Goal: Entertainment & Leisure: Browse casually

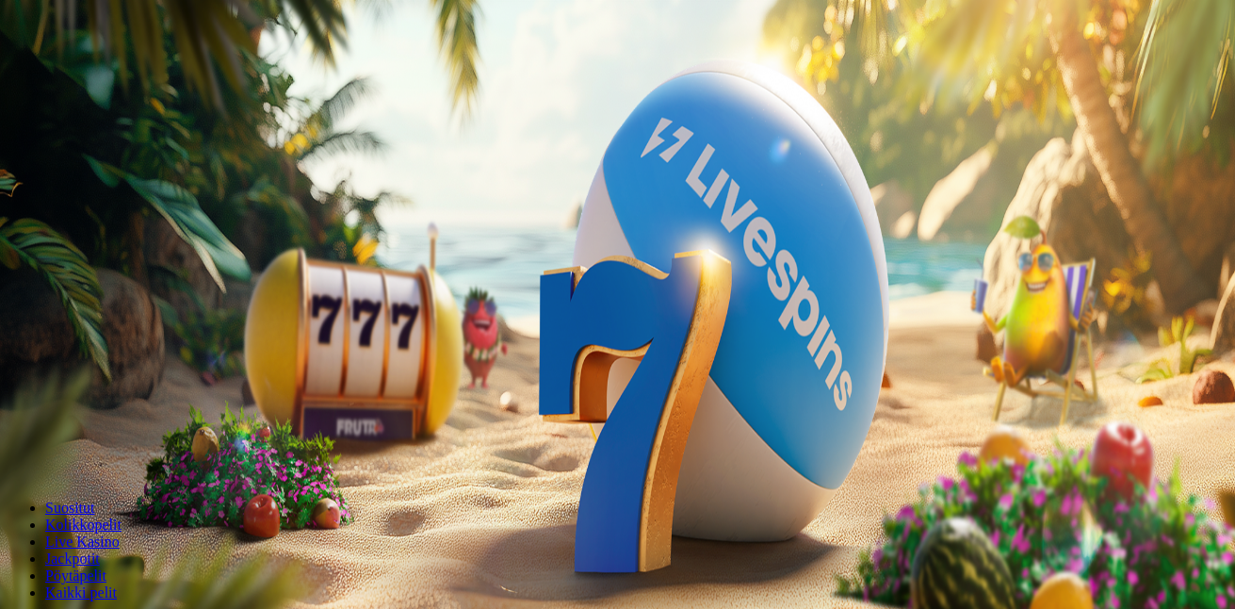
click at [158, 78] on button "Kirjaudu" at bounding box center [130, 68] width 61 height 20
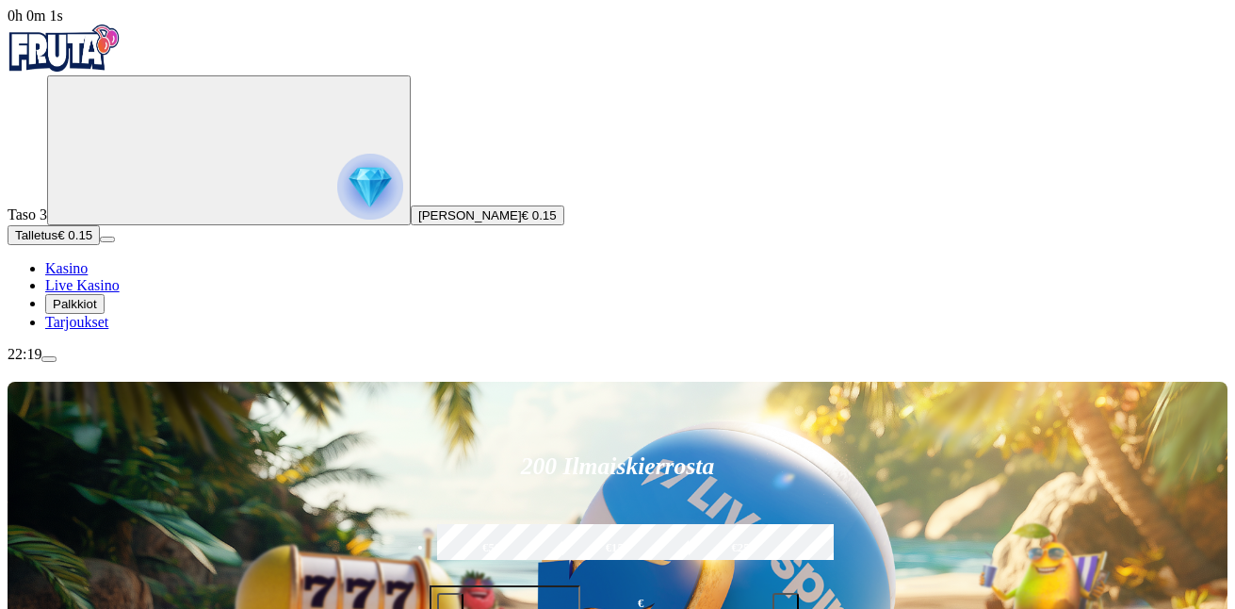
click at [97, 311] on span "Palkkiot" at bounding box center [75, 304] width 44 height 14
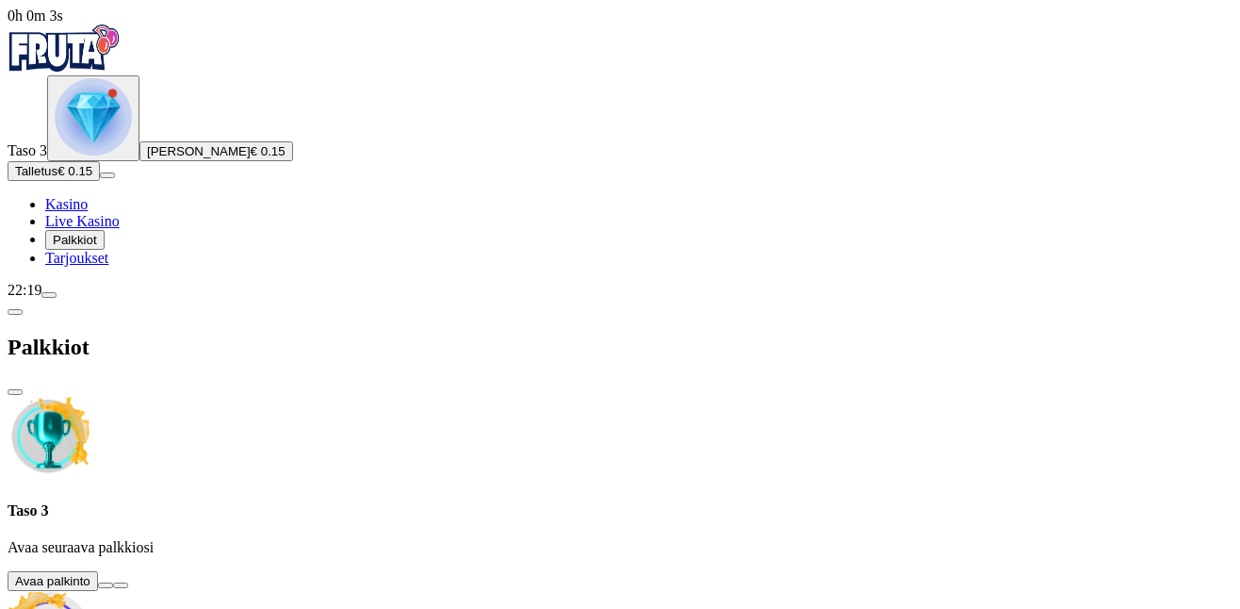
click at [113, 582] on button at bounding box center [105, 585] width 15 height 6
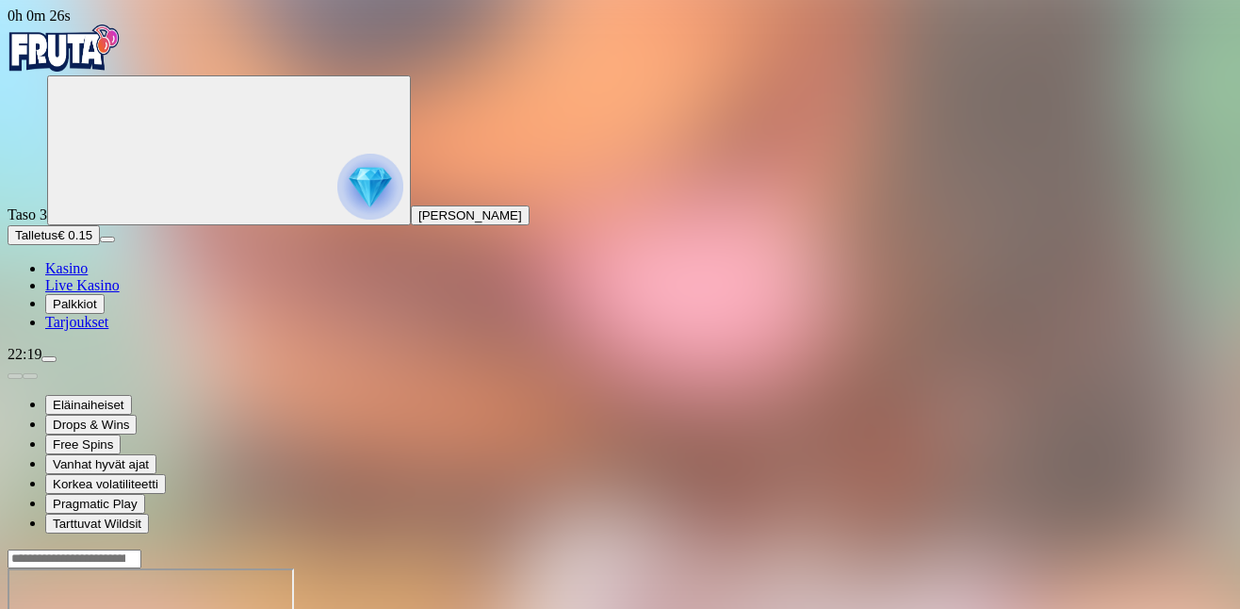
click at [141, 549] on input "Search" at bounding box center [75, 558] width 134 height 19
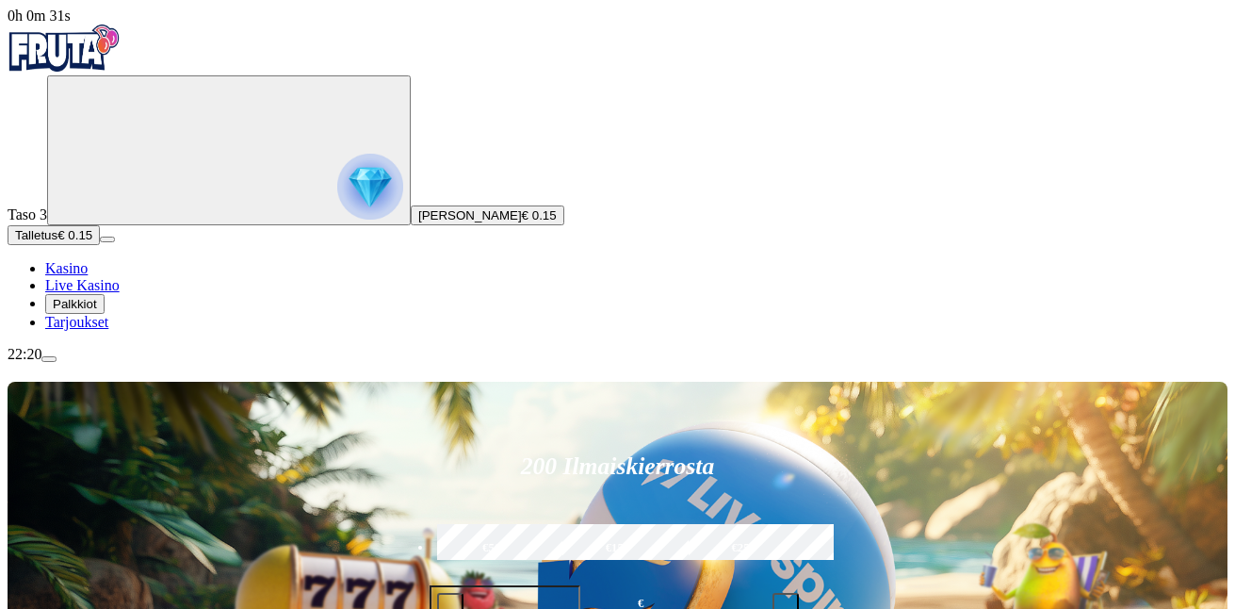
scroll to position [283, 0]
